Goal: Task Accomplishment & Management: Manage account settings

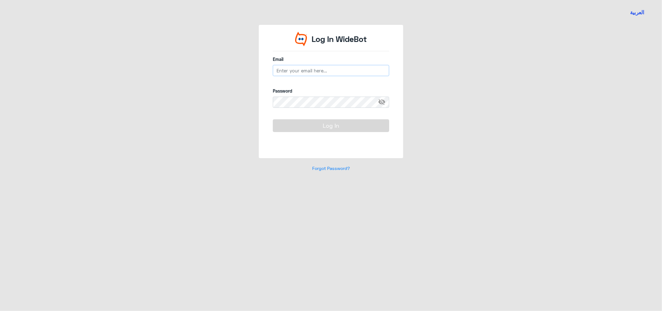
click at [293, 68] on input "email" at bounding box center [331, 70] width 116 height 11
type input "[EMAIL_ADDRESS][DOMAIN_NAME]"
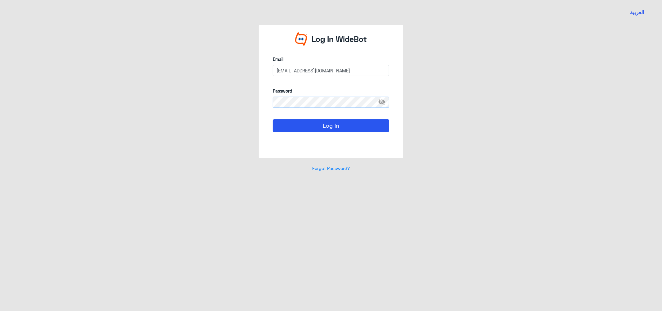
click at [273, 119] on button "Log In" at bounding box center [331, 125] width 116 height 12
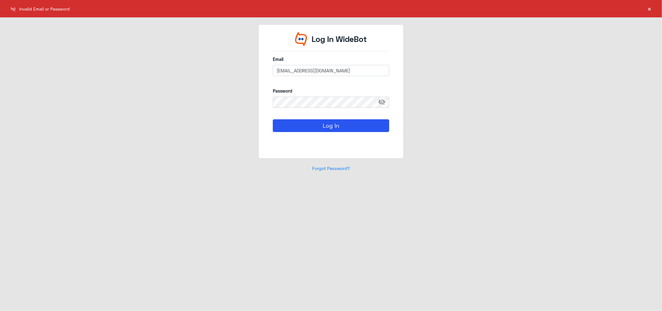
click at [383, 102] on span "visibility_off" at bounding box center [383, 102] width 11 height 11
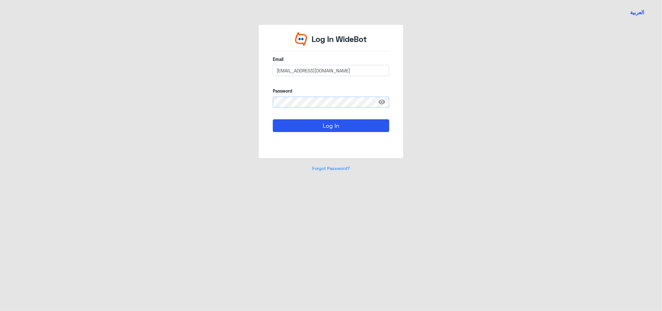
click at [273, 119] on button "Log In" at bounding box center [331, 125] width 116 height 12
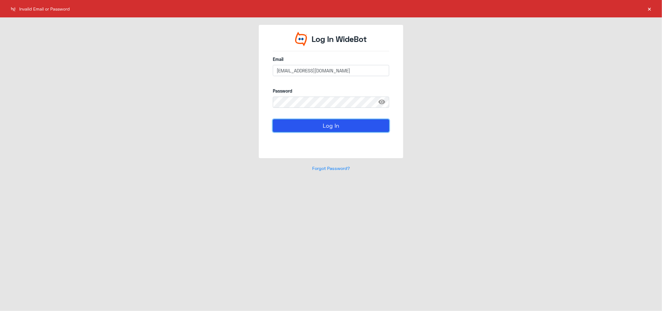
click at [305, 124] on button "Log In" at bounding box center [331, 125] width 116 height 12
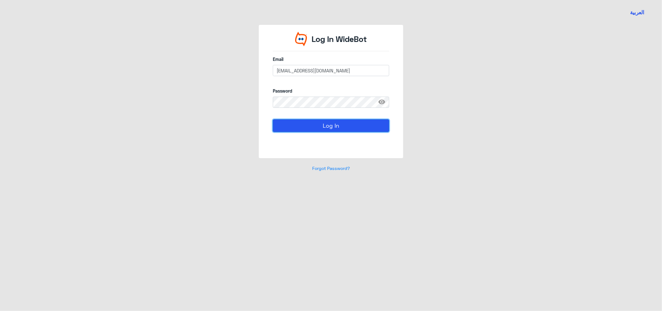
click at [319, 120] on button "Log In" at bounding box center [331, 125] width 116 height 12
click at [273, 119] on button "Log In" at bounding box center [331, 125] width 116 height 12
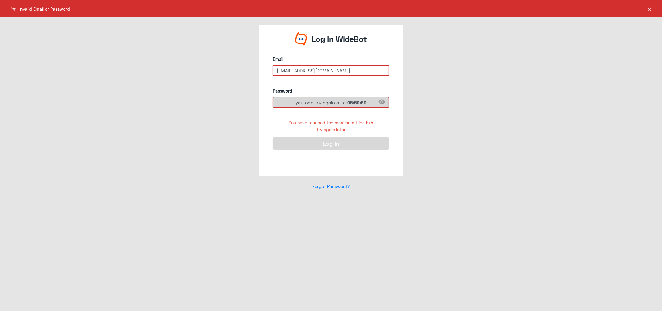
click at [349, 70] on input "[EMAIL_ADDRESS][DOMAIN_NAME]" at bounding box center [331, 70] width 116 height 11
drag, startPoint x: 59, startPoint y: 34, endPoint x: 367, endPoint y: 12, distance: 308.3
click at [64, 24] on div "العربية Log In WideBot Email [EMAIL_ADDRESS][DOMAIN_NAME] Password visibility y…" at bounding box center [331, 155] width 662 height 311
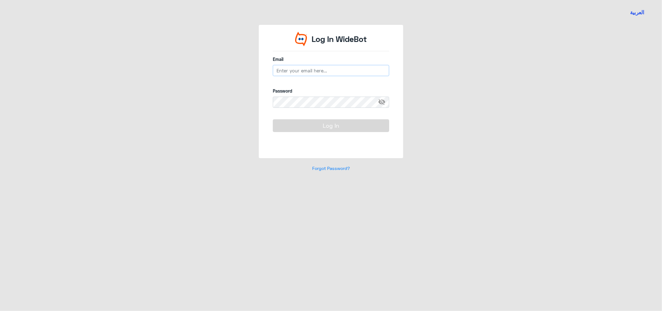
click at [299, 68] on input "email" at bounding box center [331, 70] width 116 height 11
type input "a_alknani@dallah-hospital.com"
click at [328, 70] on input "a_alknani@dallah-hospital.com" at bounding box center [331, 70] width 116 height 11
click at [356, 70] on input "a_alknani@dallah-hospital.com" at bounding box center [331, 70] width 116 height 11
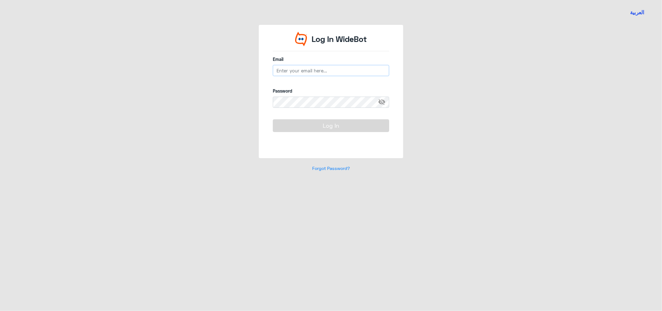
click at [307, 68] on input "email" at bounding box center [331, 70] width 116 height 11
type input "[EMAIL_ADDRESS][DOMAIN_NAME]"
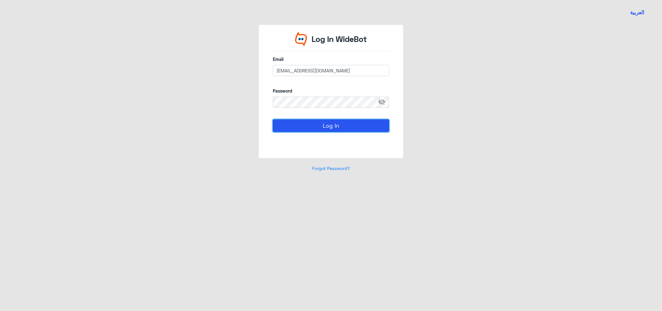
click at [307, 125] on button "Log In" at bounding box center [331, 125] width 116 height 12
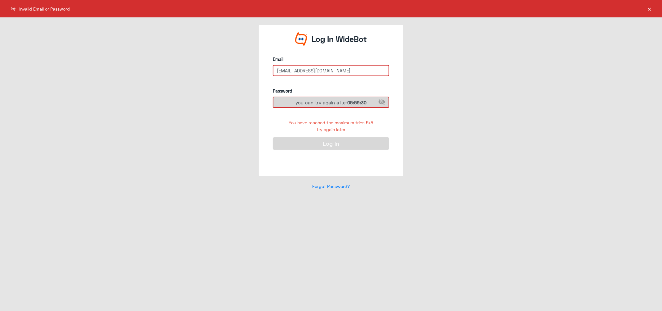
click at [307, 100] on span "you can try again after 05:59:30" at bounding box center [330, 102] width 71 height 7
